Goal: Information Seeking & Learning: Learn about a topic

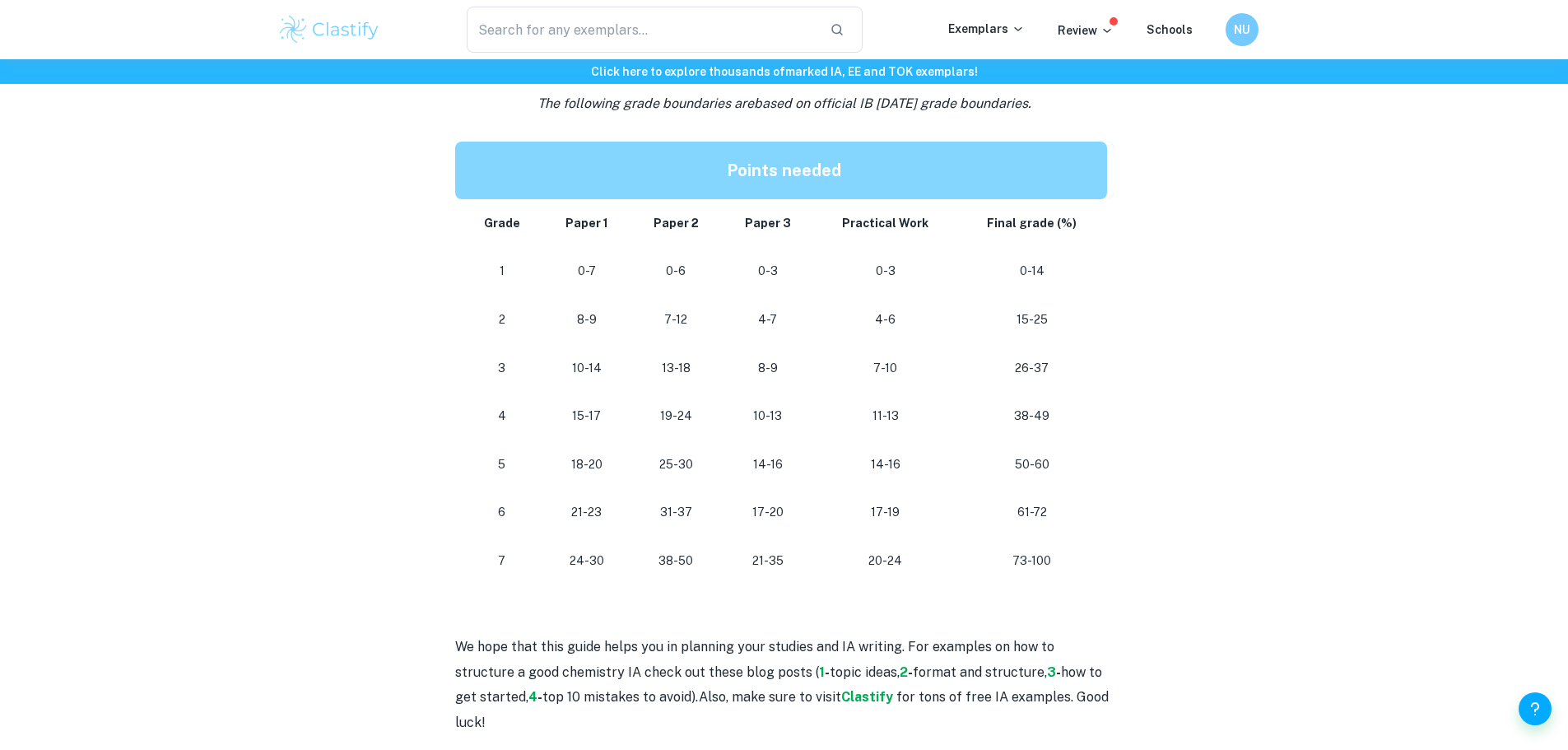
scroll to position [1460, 0]
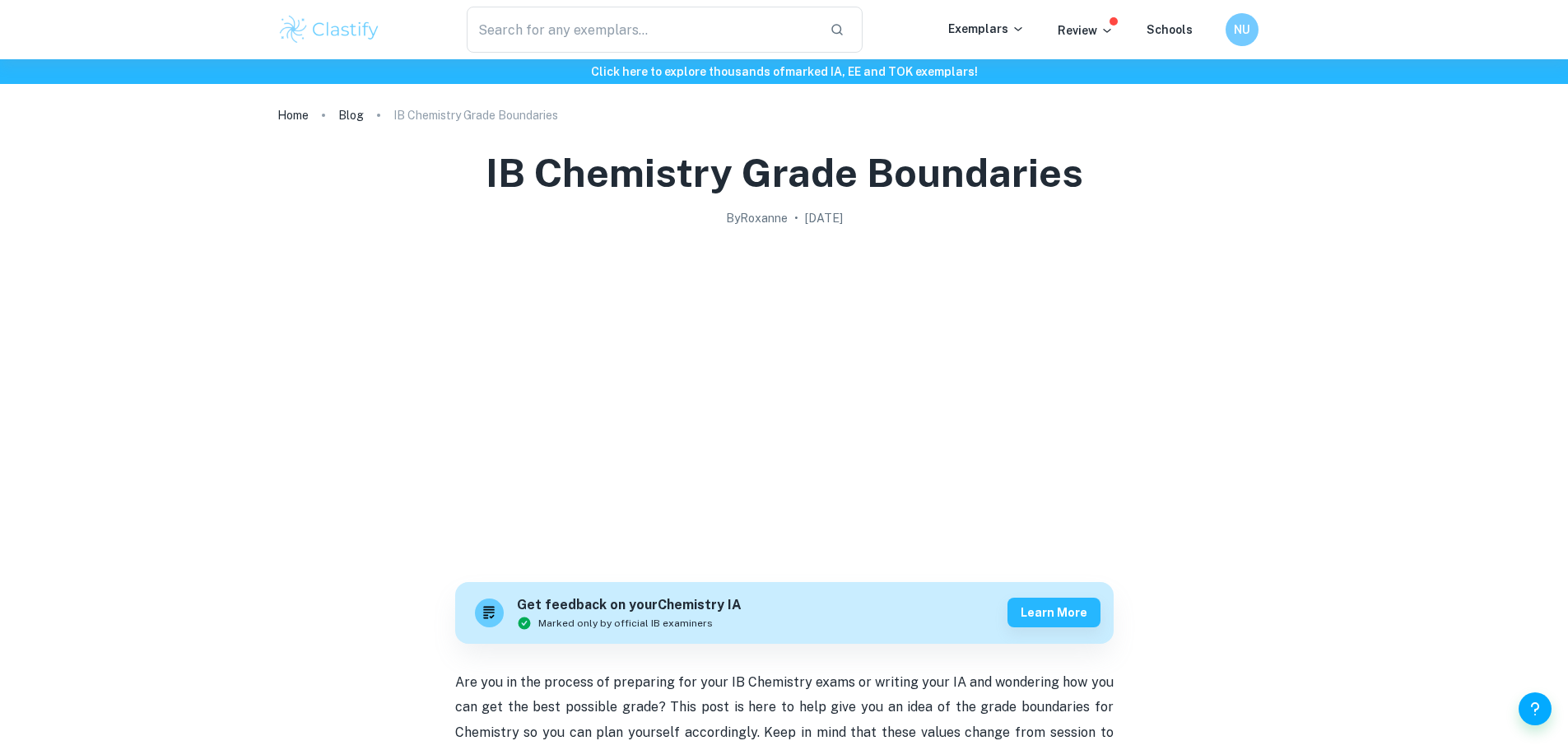
scroll to position [1460, 0]
